Goal: Information Seeking & Learning: Learn about a topic

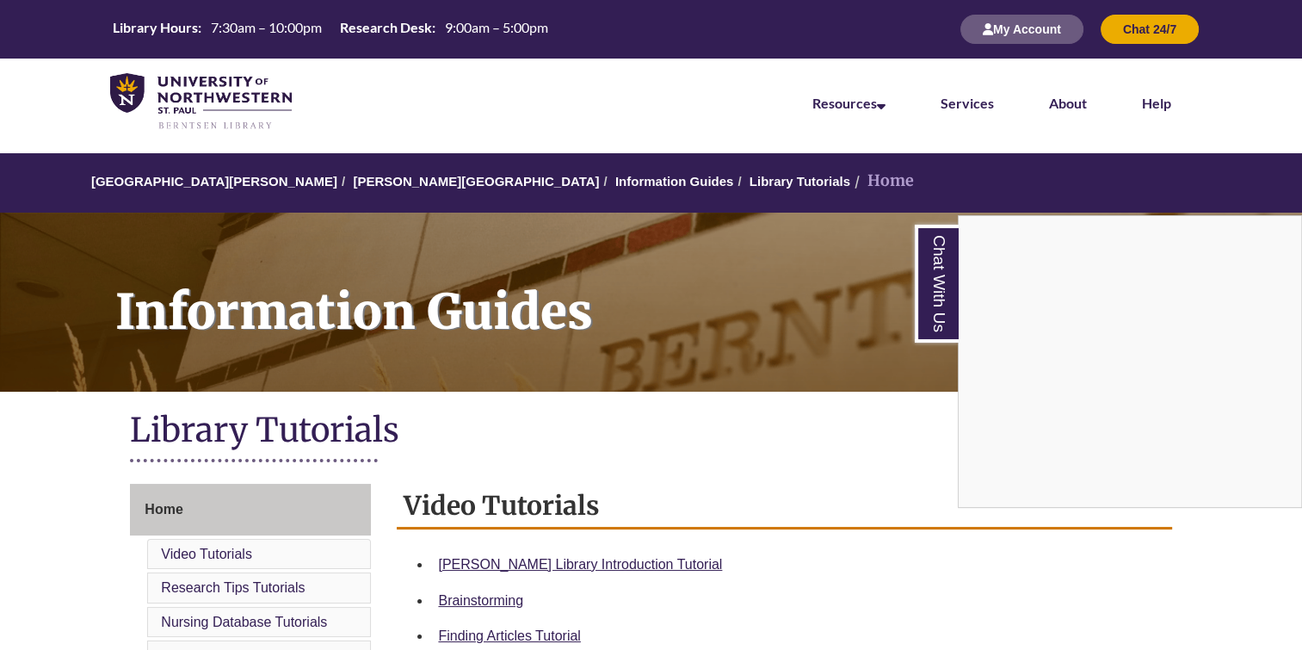
drag, startPoint x: 558, startPoint y: 194, endPoint x: 592, endPoint y: 344, distance: 153.7
click at [592, 344] on div "Chat With Us" at bounding box center [651, 325] width 1302 height 650
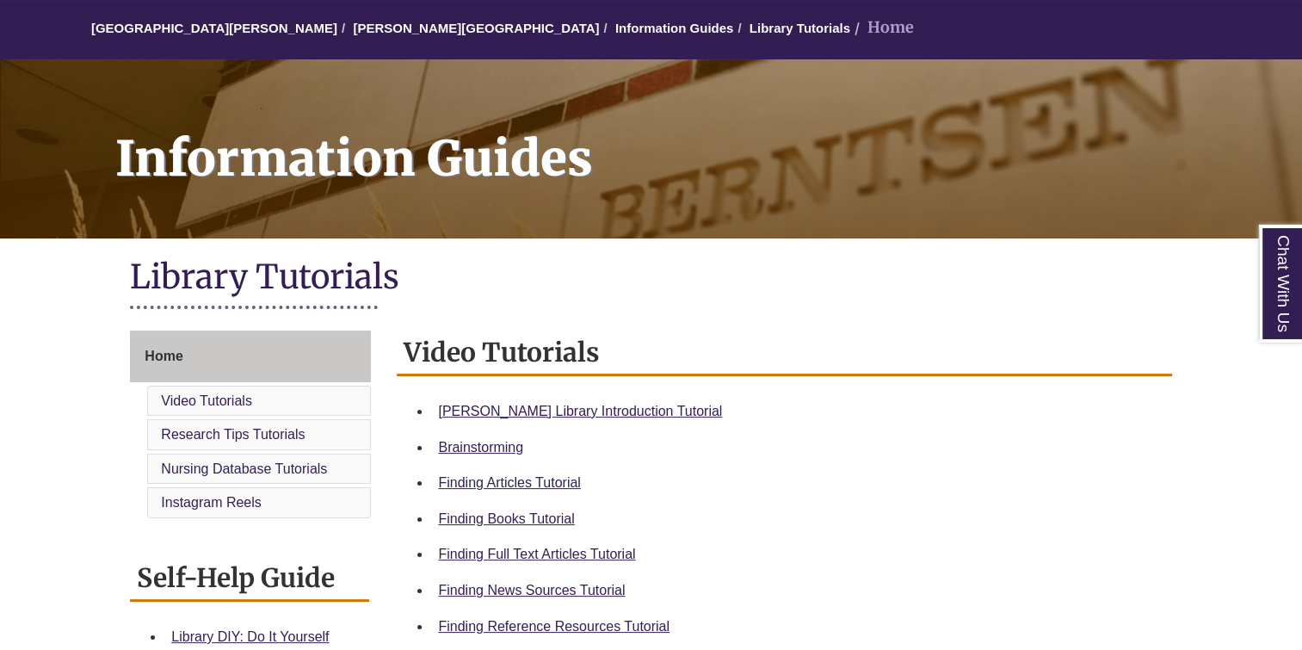
scroll to position [157, 0]
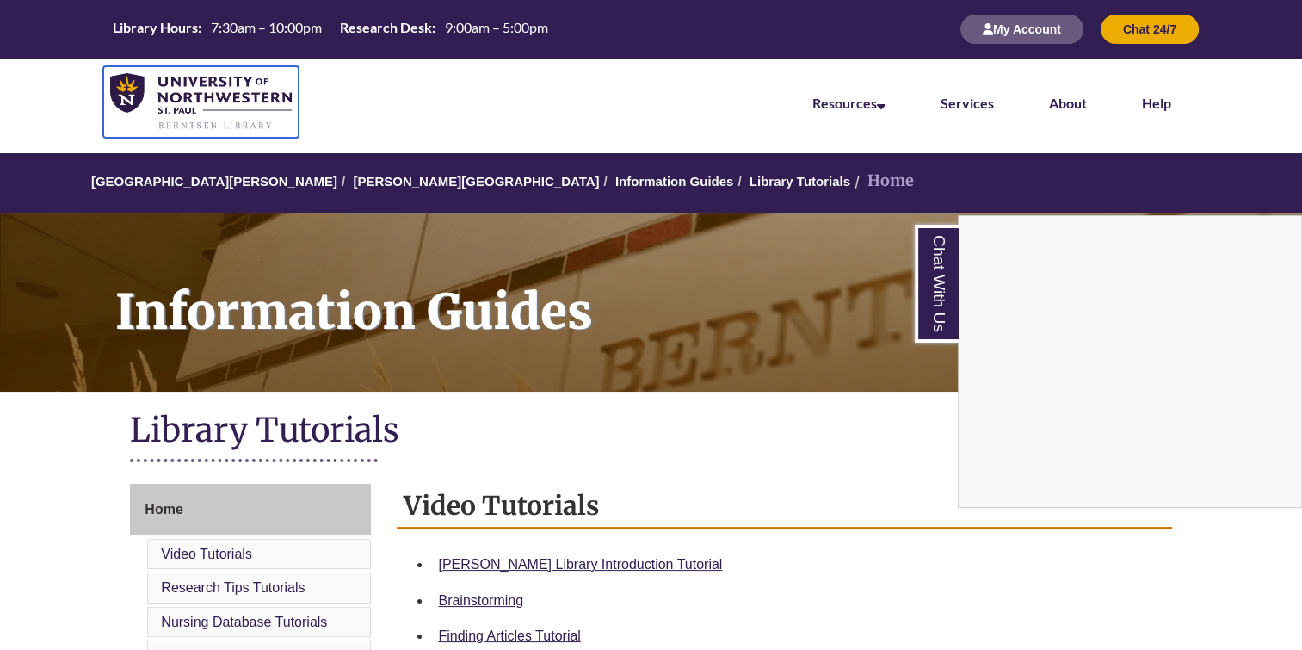
click at [204, 97] on img at bounding box center [201, 102] width 182 height 58
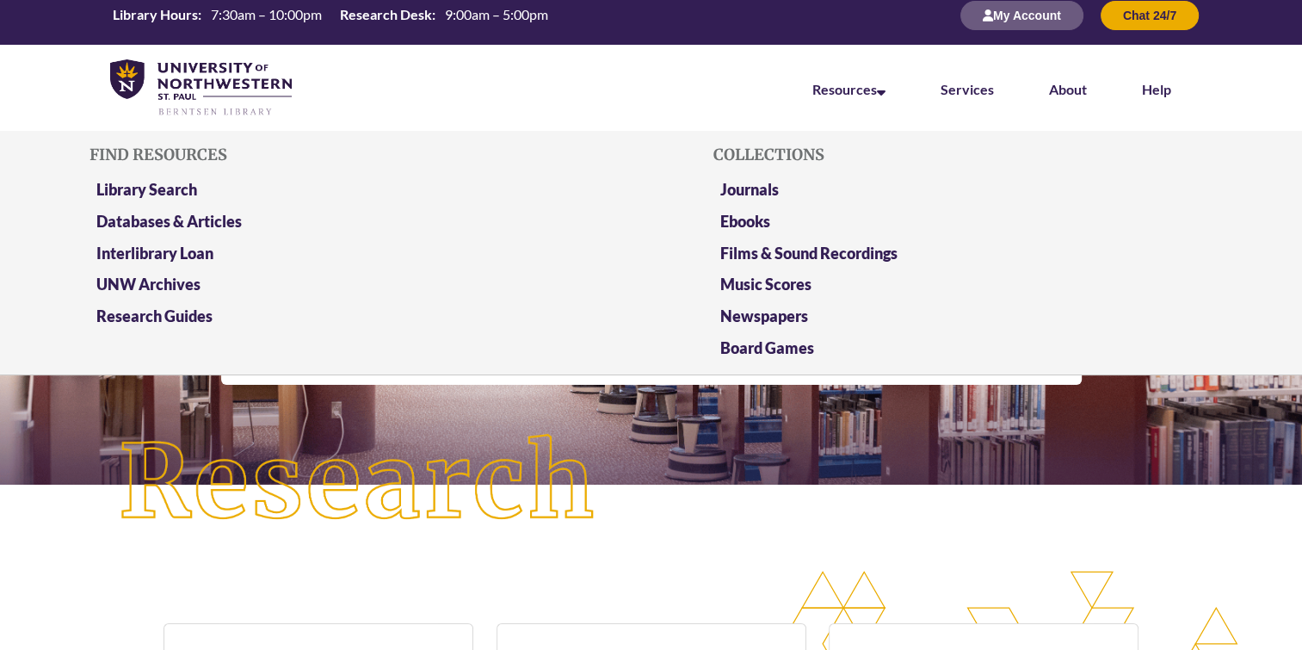
scroll to position [13, 0]
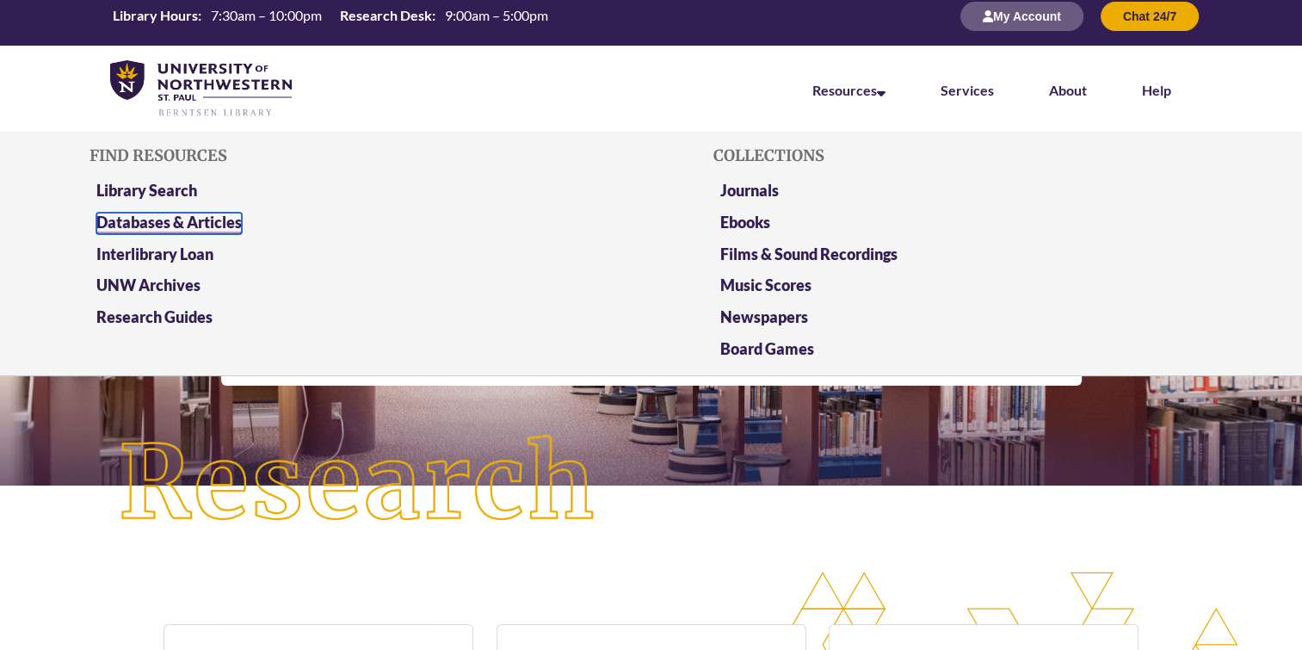
click at [224, 224] on link "Databases & Articles" at bounding box center [168, 224] width 145 height 22
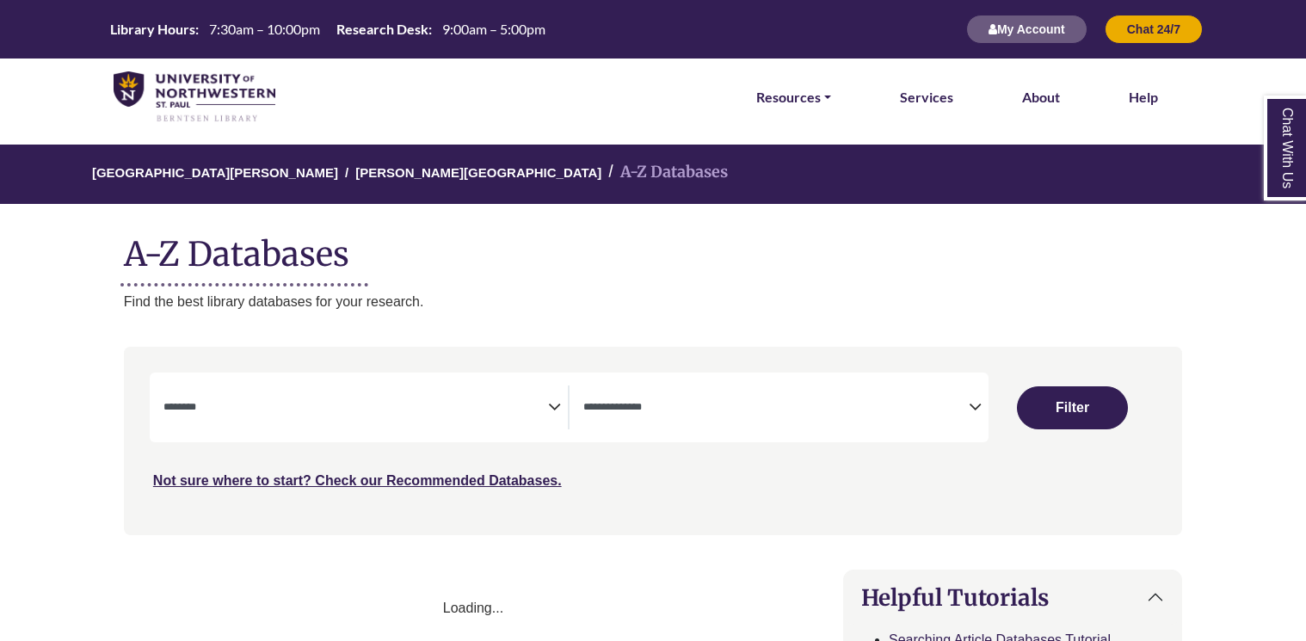
select select "Database Subject Filter"
select select "Database Types Filter"
select select "Database Subject Filter"
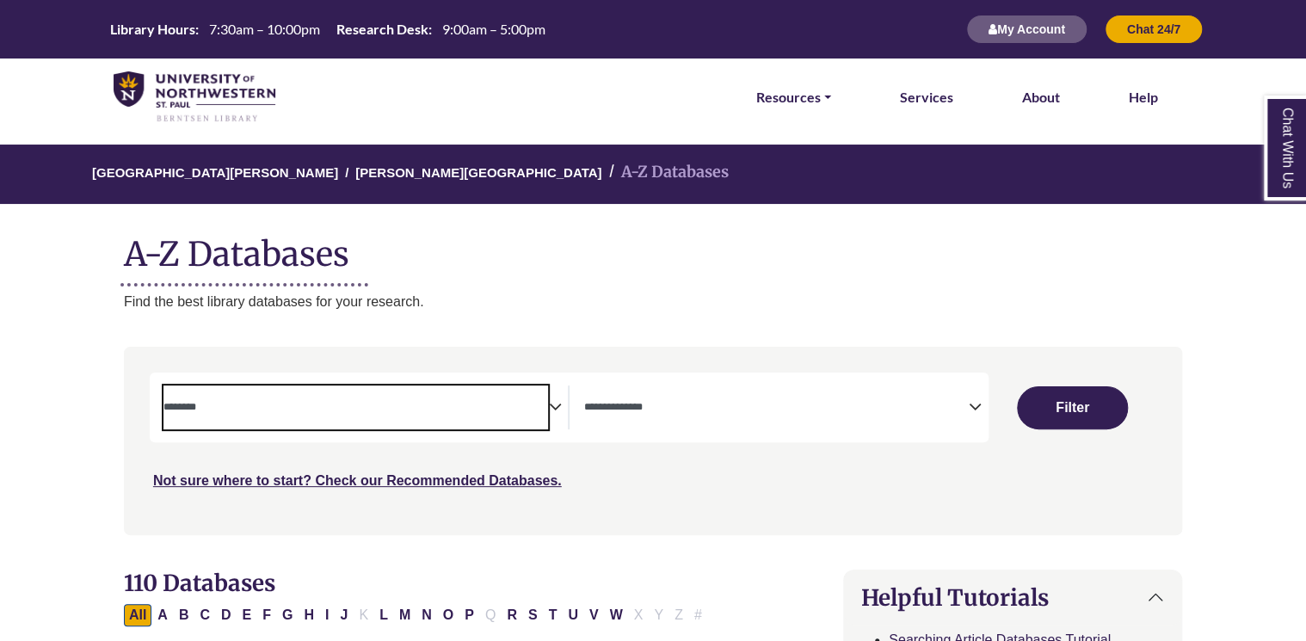
click at [516, 409] on textarea "Search" at bounding box center [357, 409] width 386 height 14
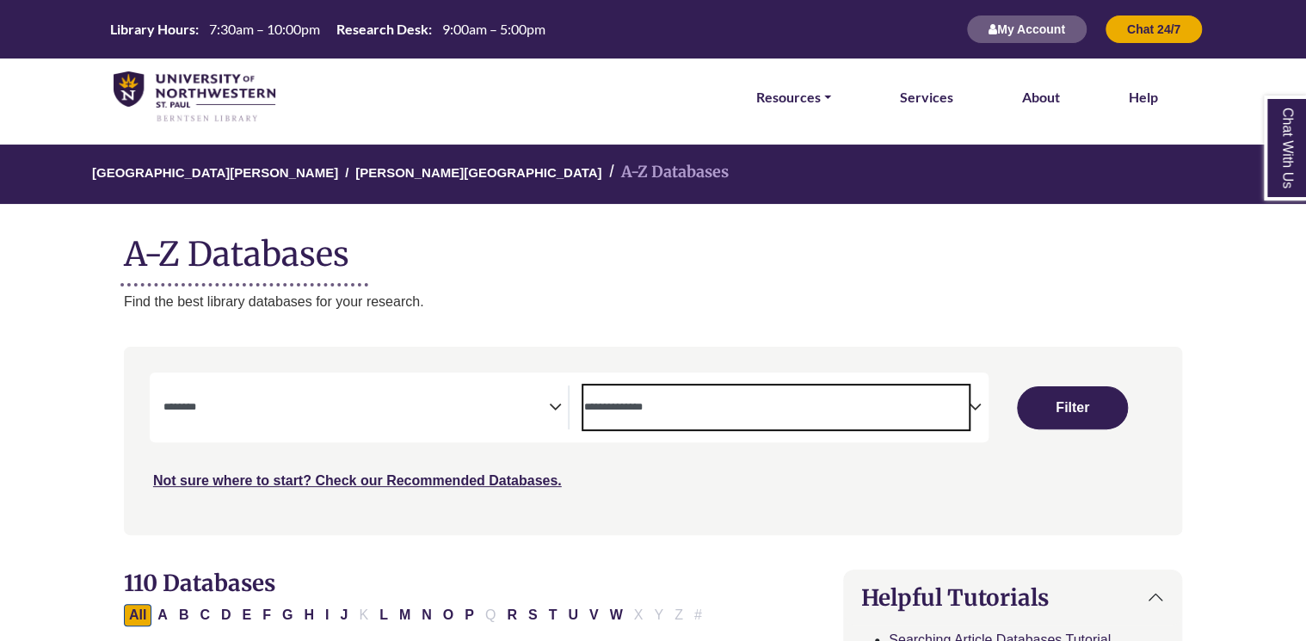
click at [621, 422] on span "Search filters" at bounding box center [776, 408] width 386 height 44
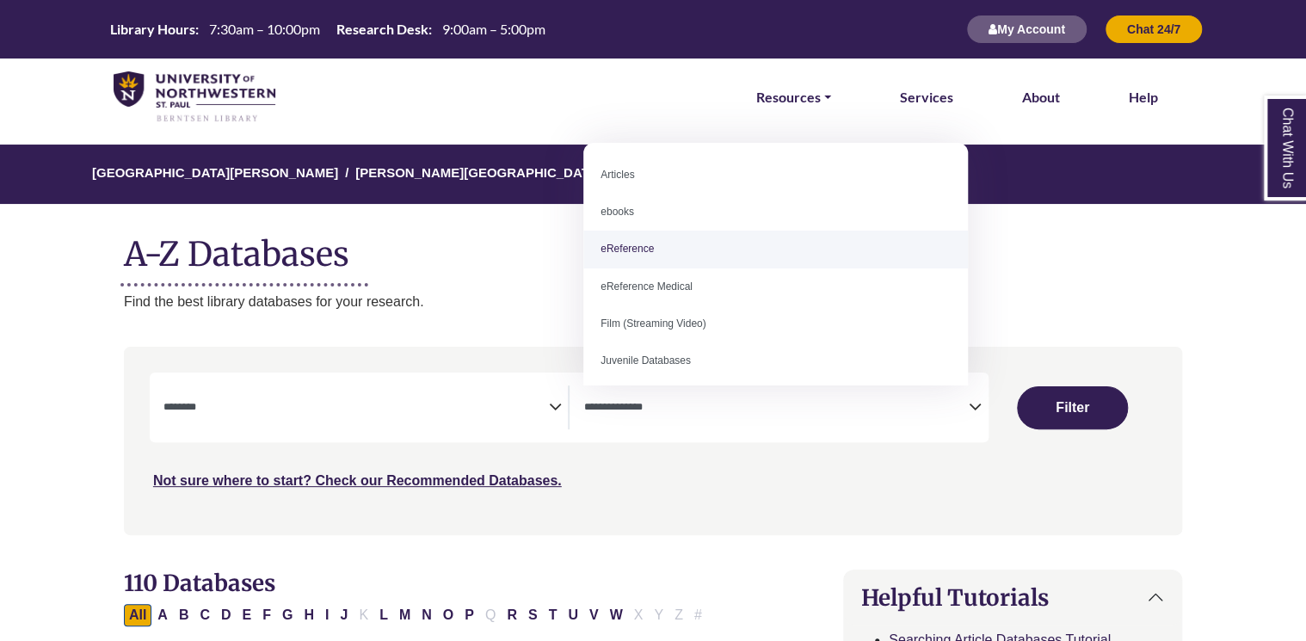
select select "*****"
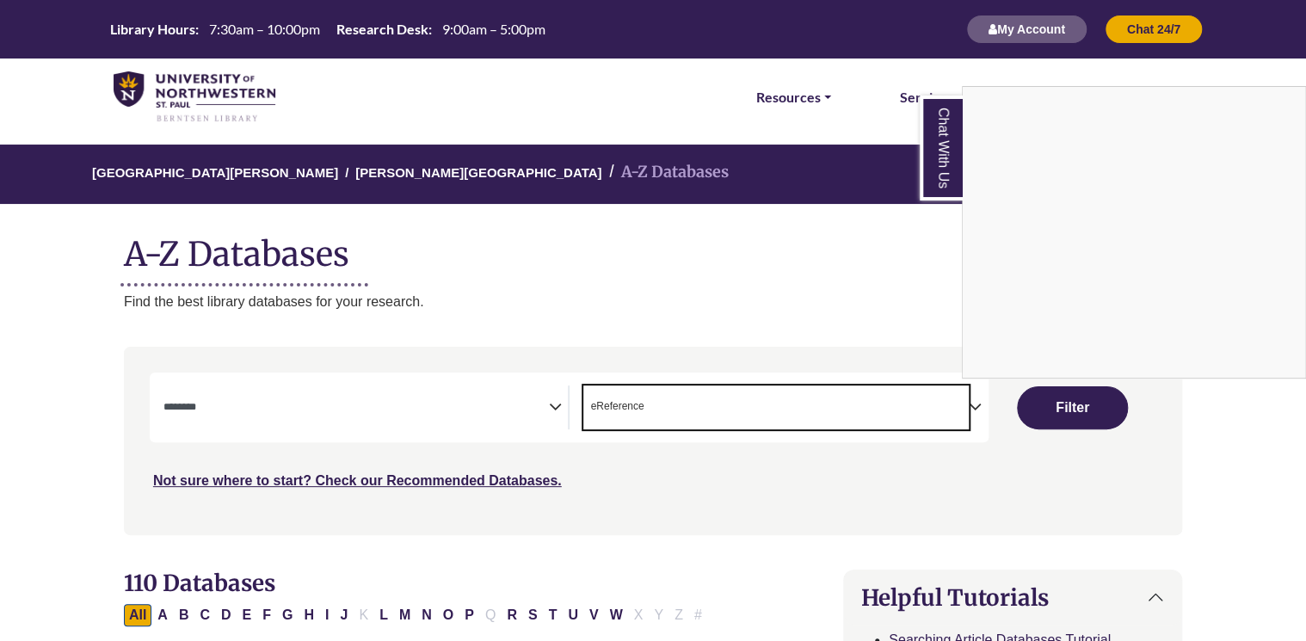
click at [546, 410] on div "Chat With Us" at bounding box center [653, 320] width 1306 height 641
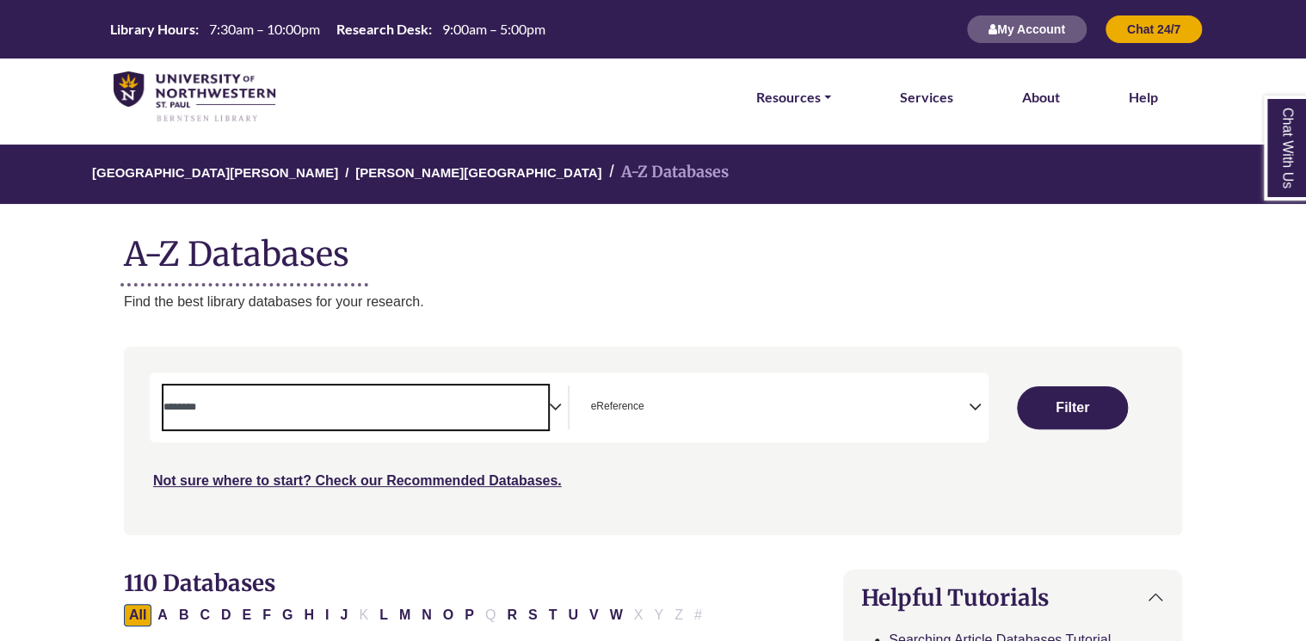
click at [546, 410] on textarea "Search" at bounding box center [357, 409] width 386 height 14
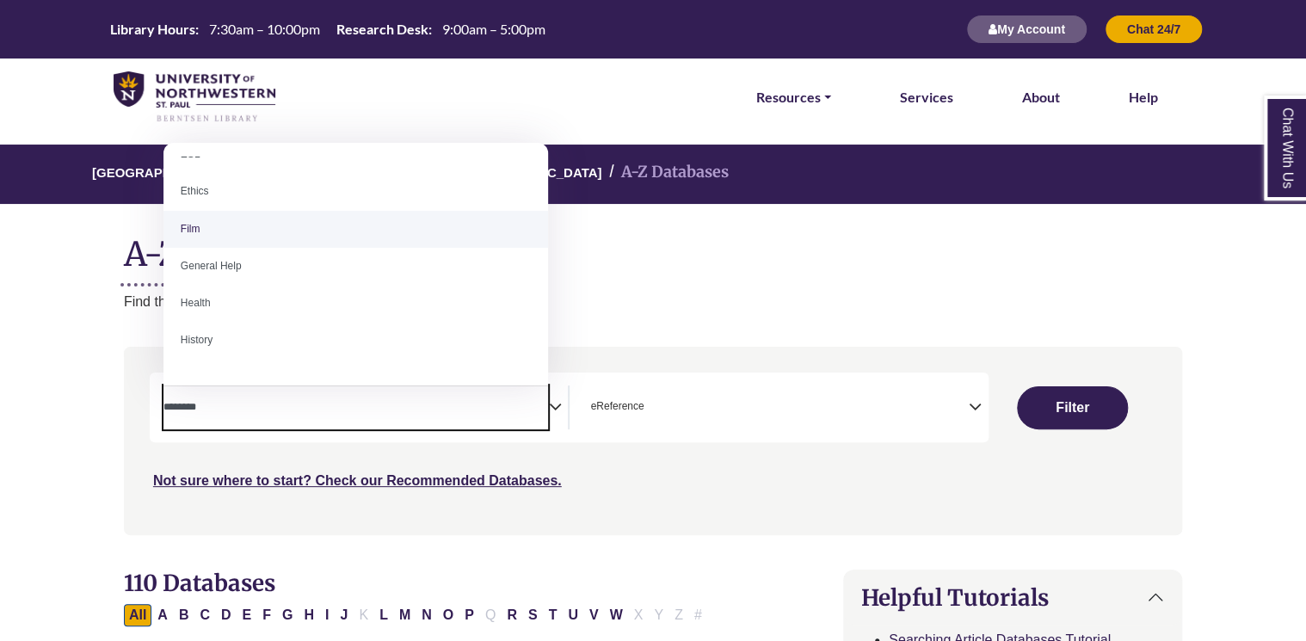
scroll to position [651, 0]
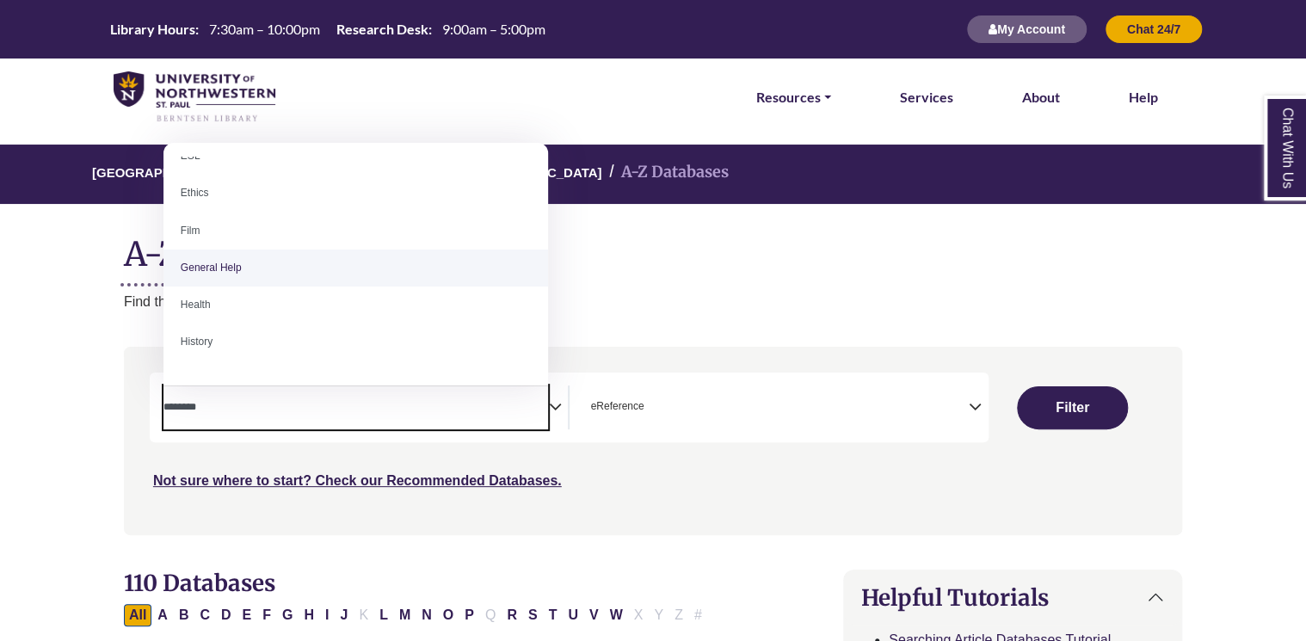
select select "*****"
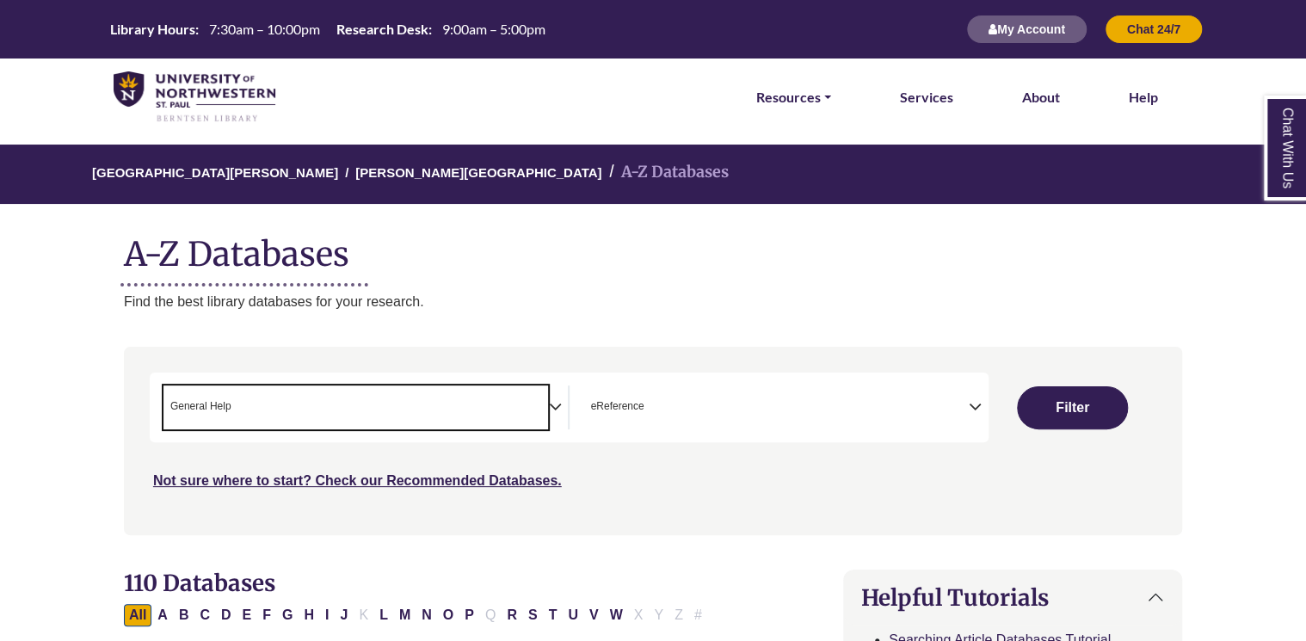
scroll to position [334, 0]
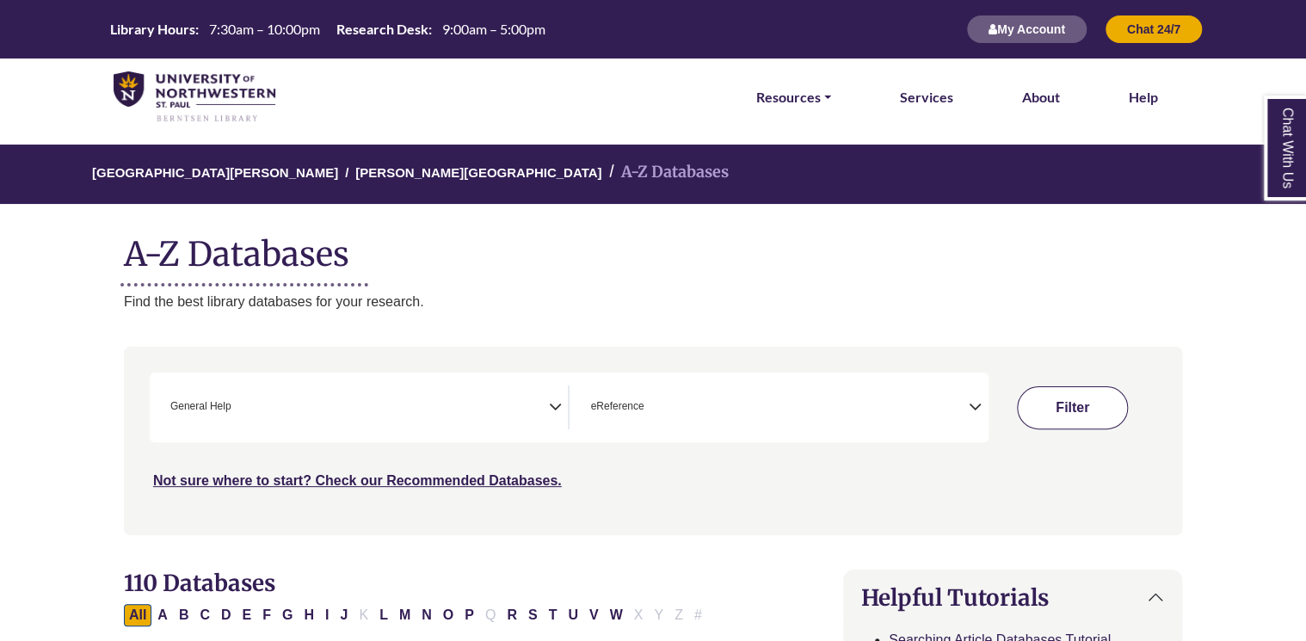
click at [1059, 421] on button "Filter" at bounding box center [1072, 407] width 110 height 43
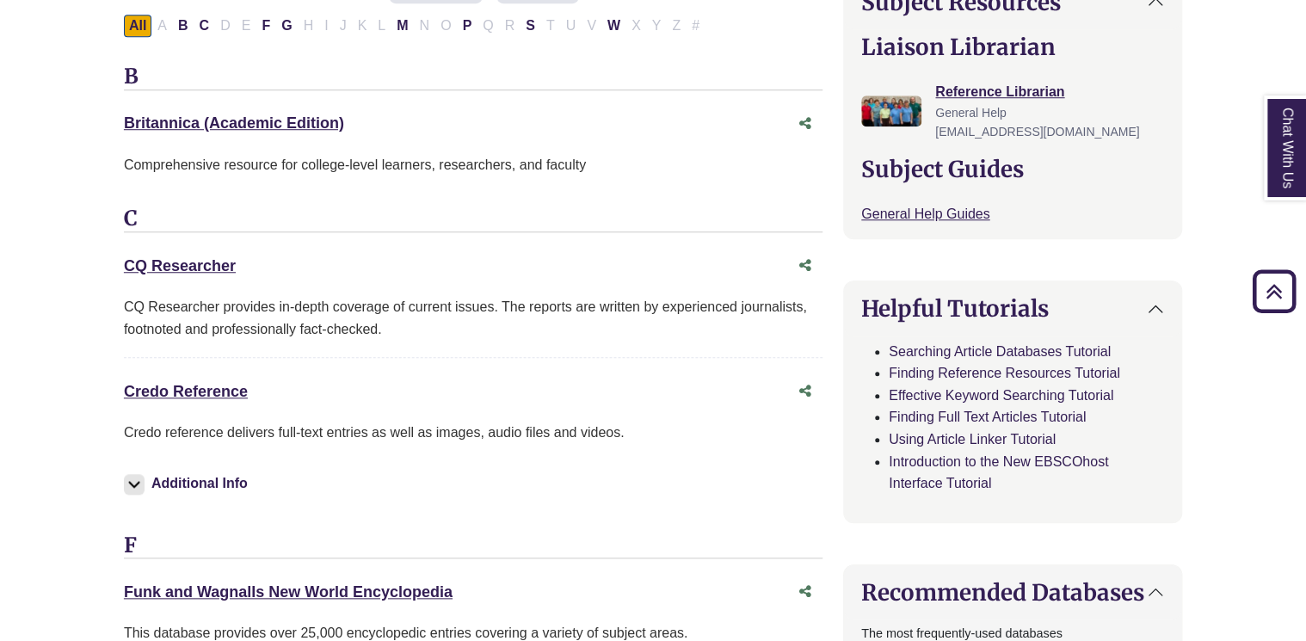
scroll to position [596, 0]
click at [215, 385] on link "Credo Reference This link opens in a new window" at bounding box center [186, 391] width 124 height 17
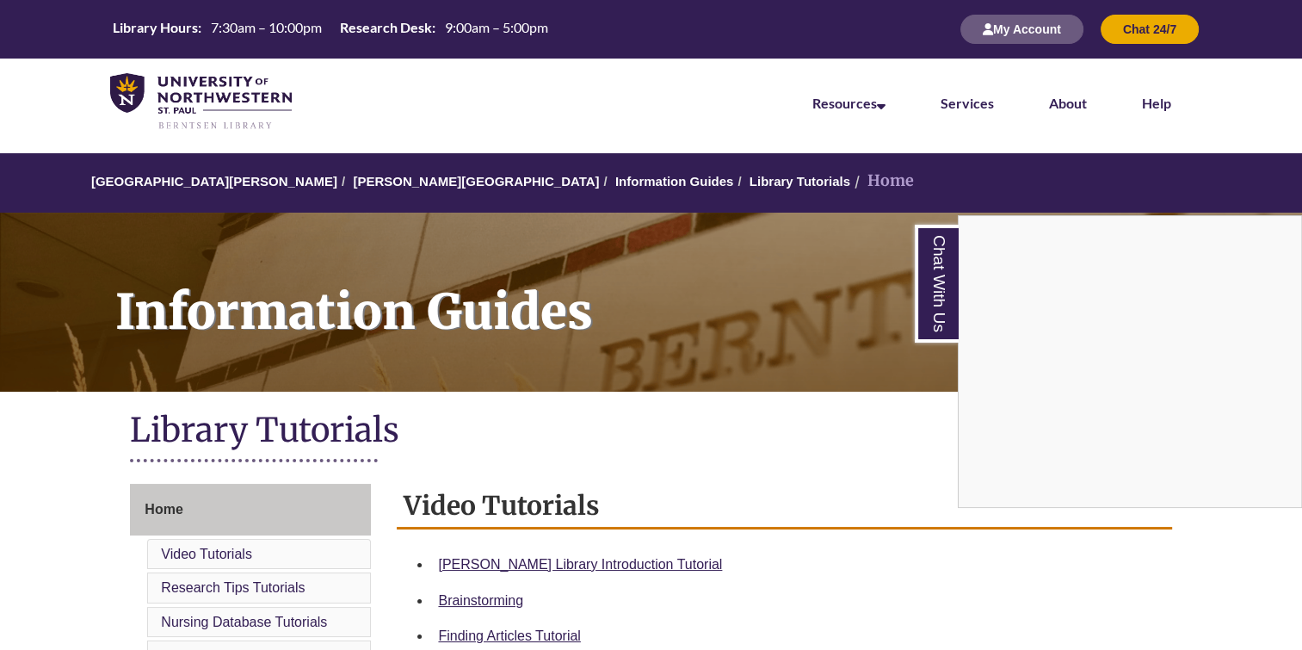
drag, startPoint x: 592, startPoint y: 434, endPoint x: 733, endPoint y: 370, distance: 154.8
click at [733, 370] on div "Chat With Us" at bounding box center [651, 325] width 1302 height 650
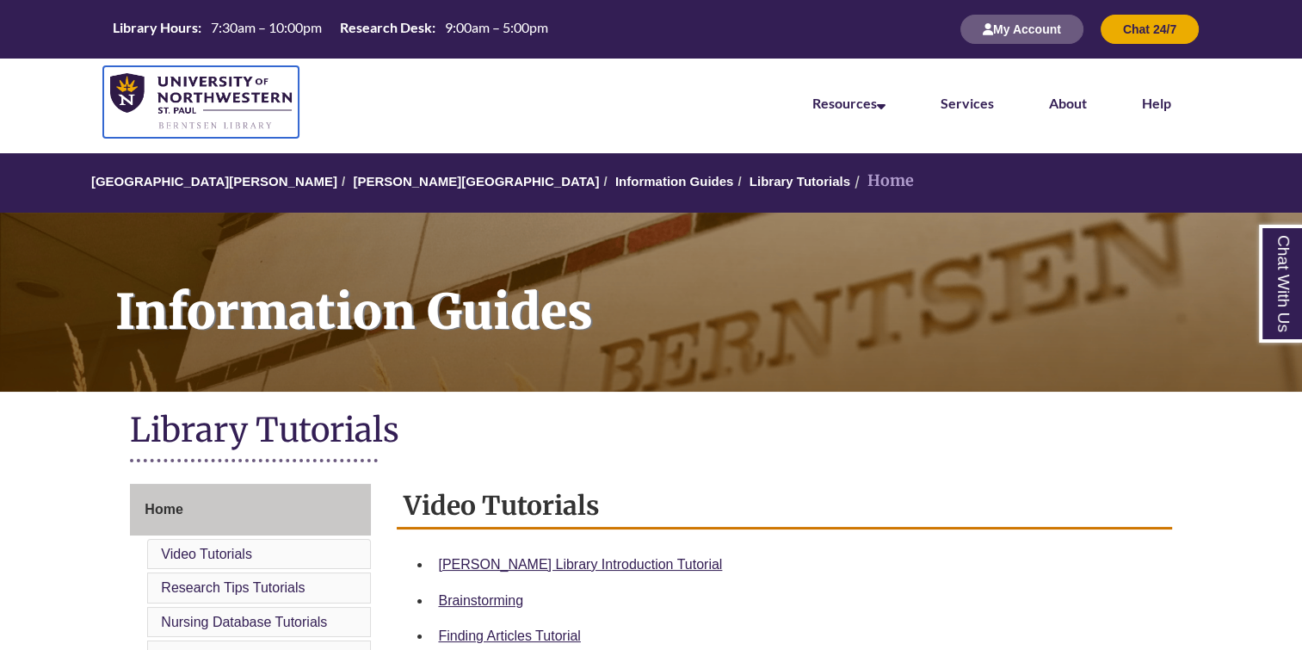
click at [230, 77] on img at bounding box center [201, 102] width 182 height 58
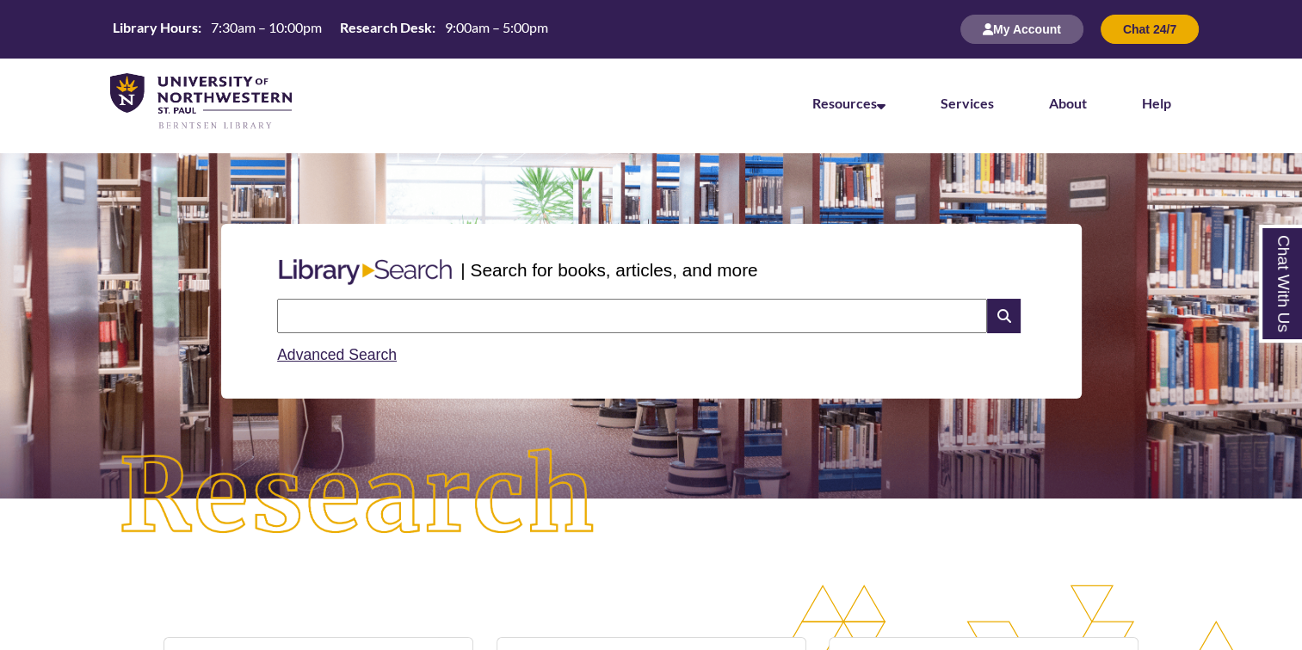
click at [420, 321] on input "text" at bounding box center [632, 316] width 710 height 34
type input "**********"
